Goal: Connect with others: Connect with others

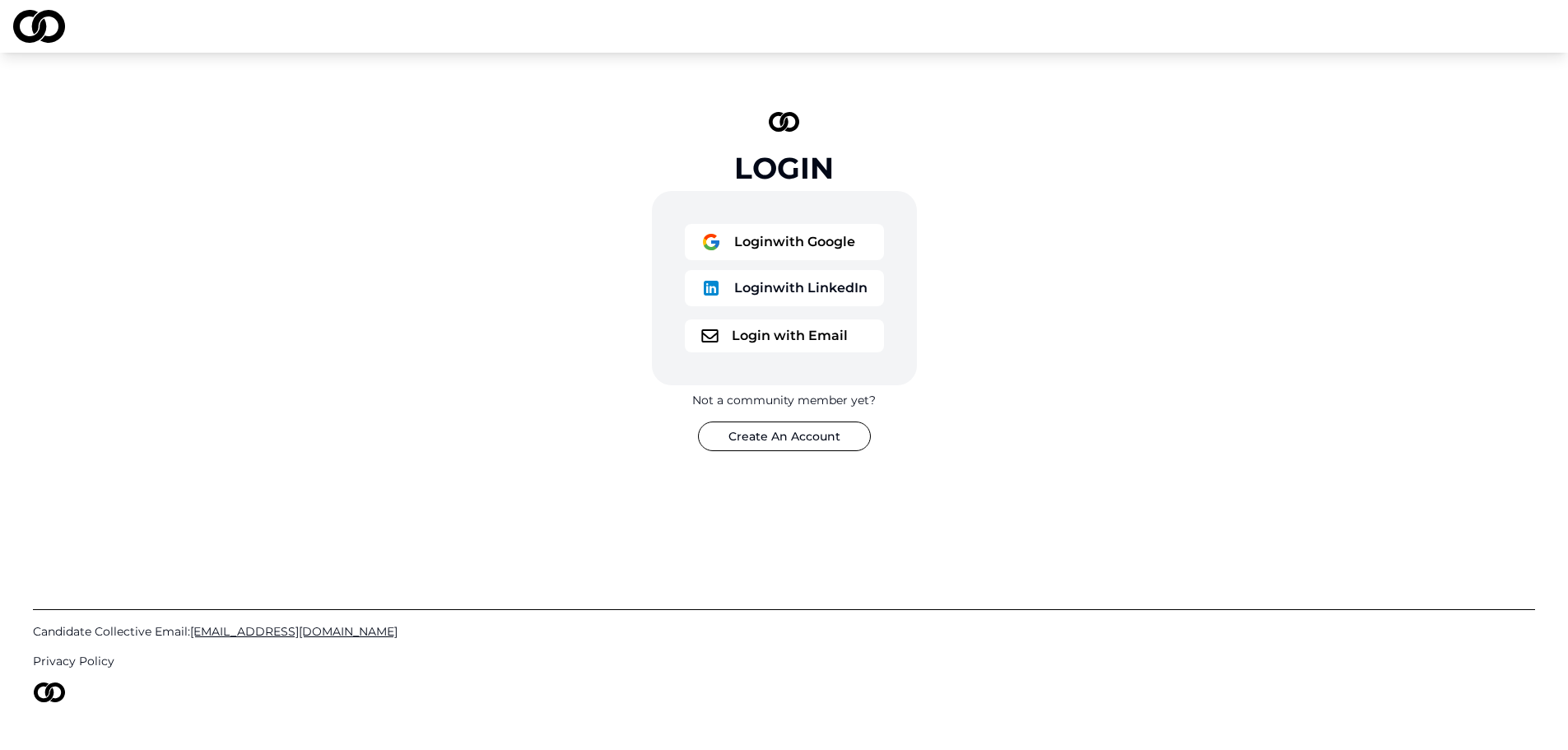
click at [833, 232] on button "Login with Google" at bounding box center [784, 242] width 199 height 36
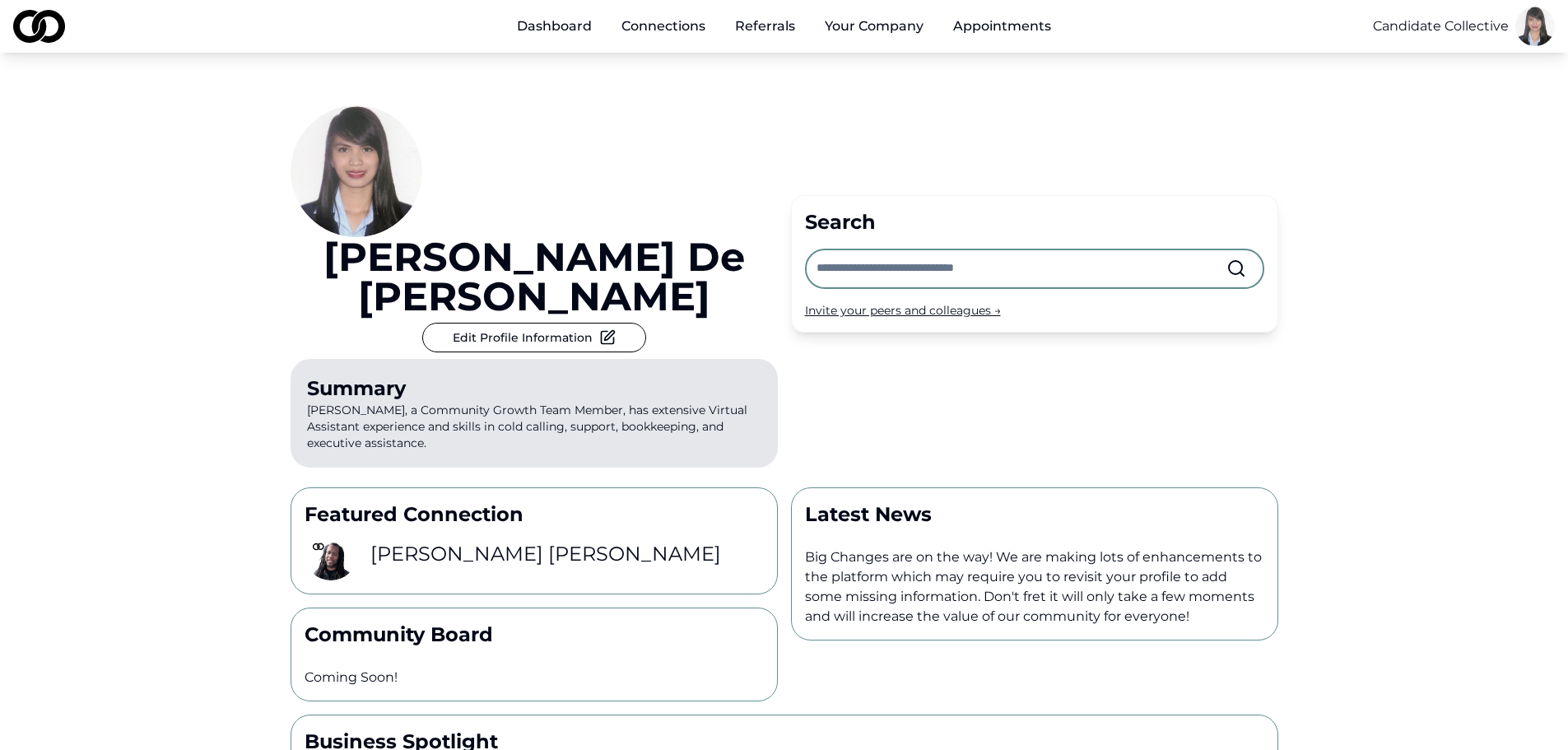
click at [688, 25] on link "Connections" at bounding box center [664, 26] width 110 height 33
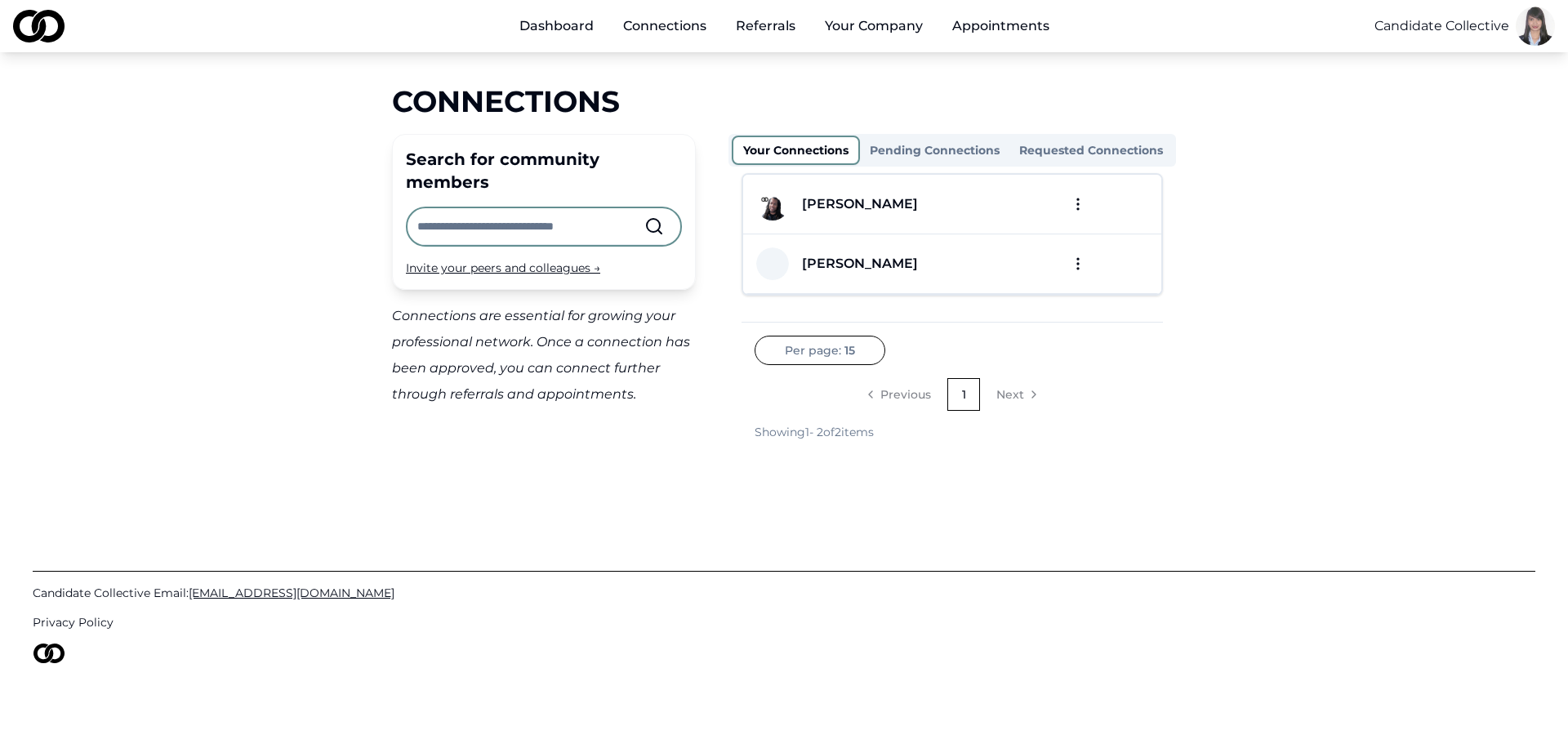
click at [551, 208] on input "text" at bounding box center [530, 226] width 227 height 36
click at [315, 264] on div "Connections Search for community members Invite your peers and colleagues → Con…" at bounding box center [783, 263] width 1045 height 355
click at [482, 208] on input "text" at bounding box center [530, 226] width 227 height 36
click at [324, 242] on div "Connections Search for community members Invite your peers and colleagues → Con…" at bounding box center [783, 263] width 1045 height 355
click at [552, 17] on link "Dashboard" at bounding box center [556, 26] width 100 height 32
